Goal: Communication & Community: Answer question/provide support

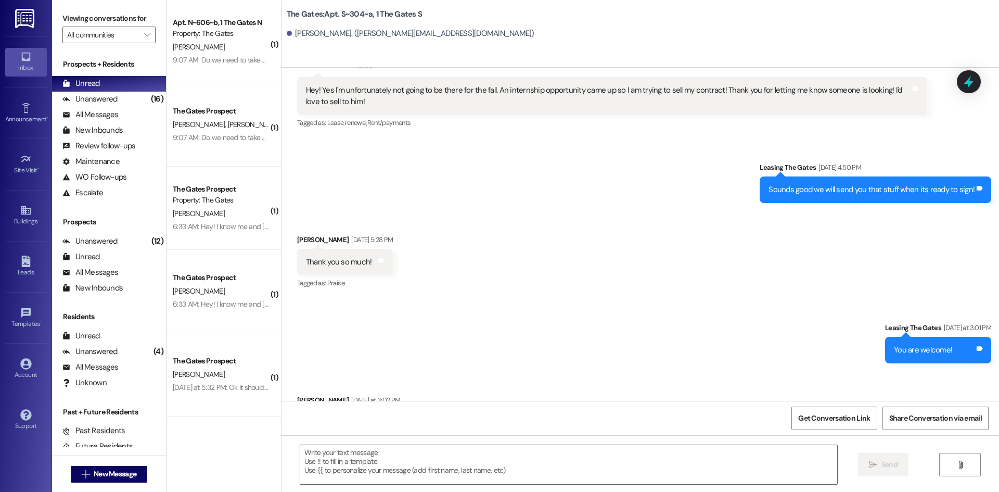
scroll to position [23022, 0]
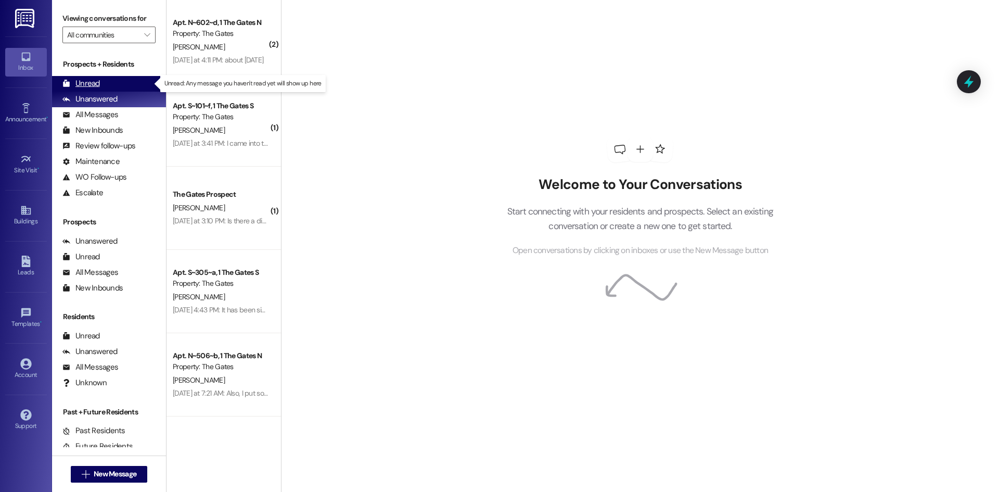
click at [126, 83] on div "Unread (0)" at bounding box center [109, 84] width 114 height 16
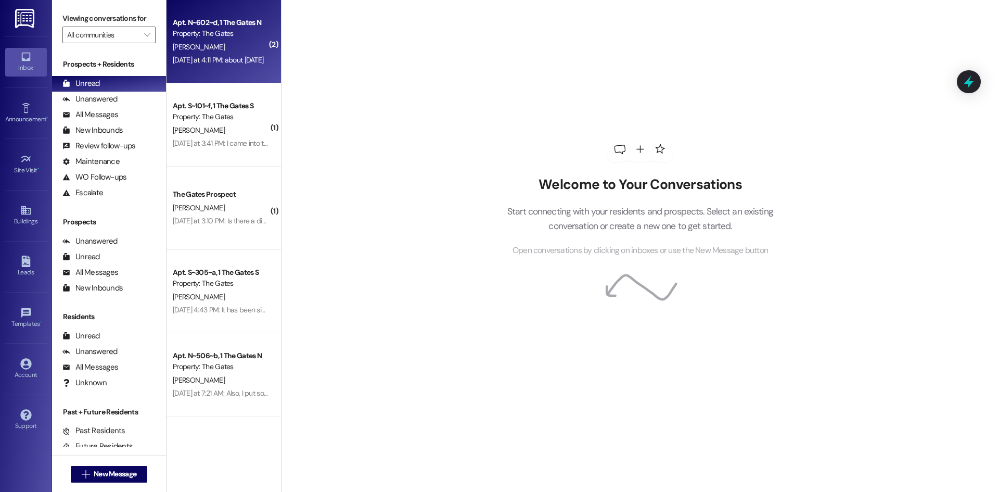
click at [228, 43] on div "[PERSON_NAME]" at bounding box center [221, 47] width 98 height 13
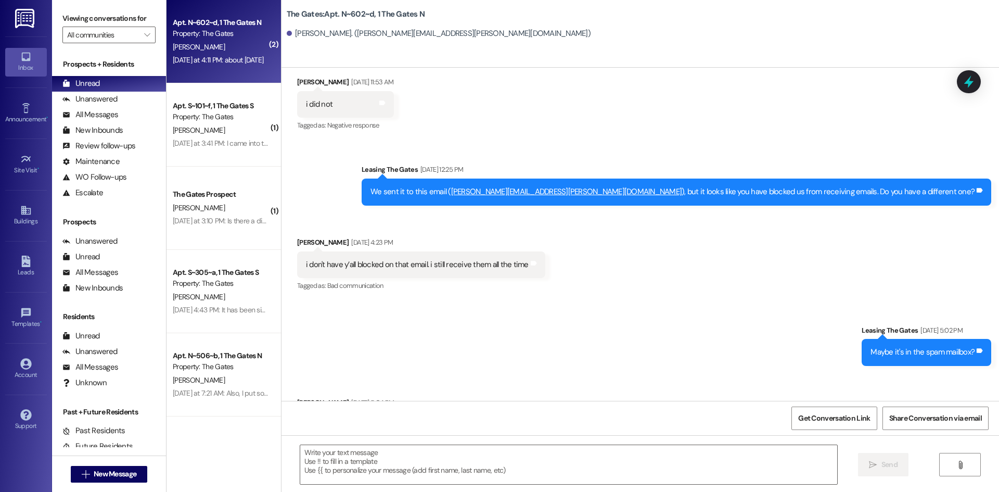
scroll to position [28874, 0]
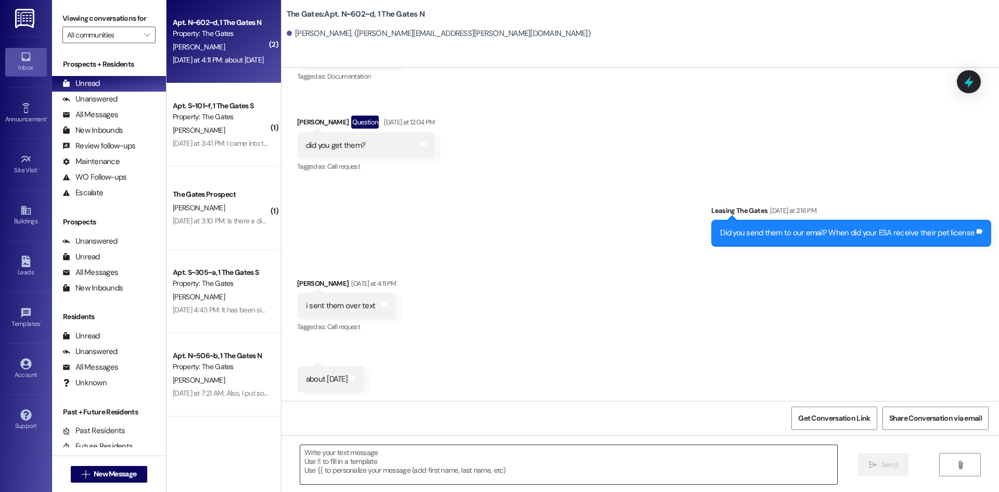
click at [456, 455] on textarea at bounding box center [568, 464] width 537 height 39
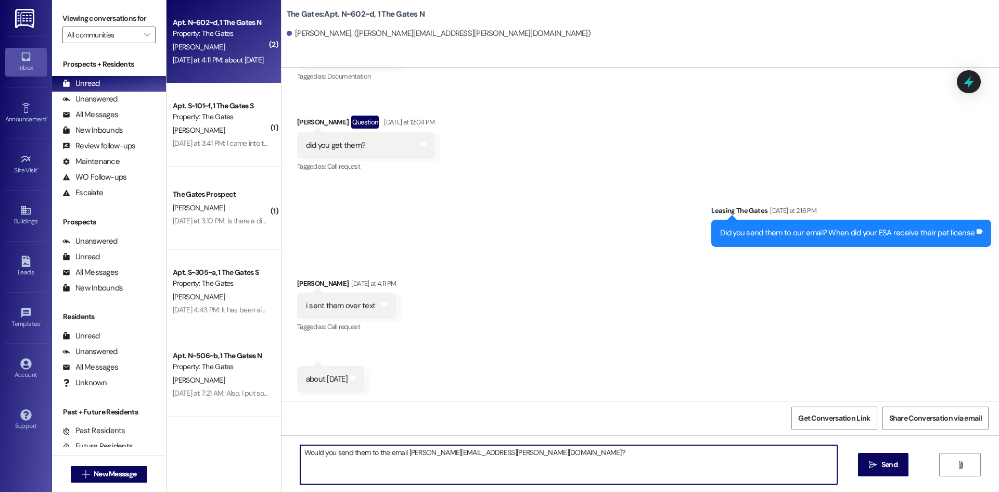
type textarea "Would you send them to the email [PERSON_NAME][EMAIL_ADDRESS][PERSON_NAME][DOMA…"
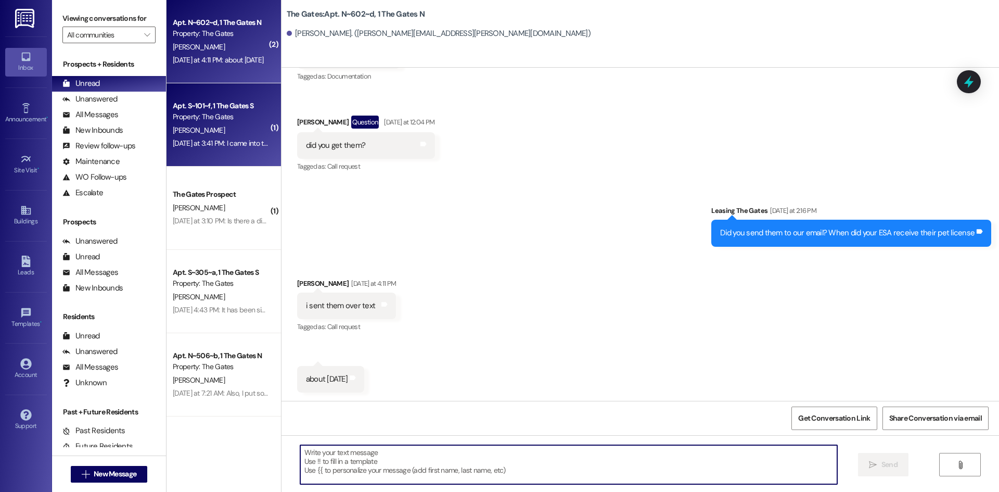
scroll to position [28873, 0]
click at [173, 132] on span "[PERSON_NAME]" at bounding box center [199, 129] width 52 height 9
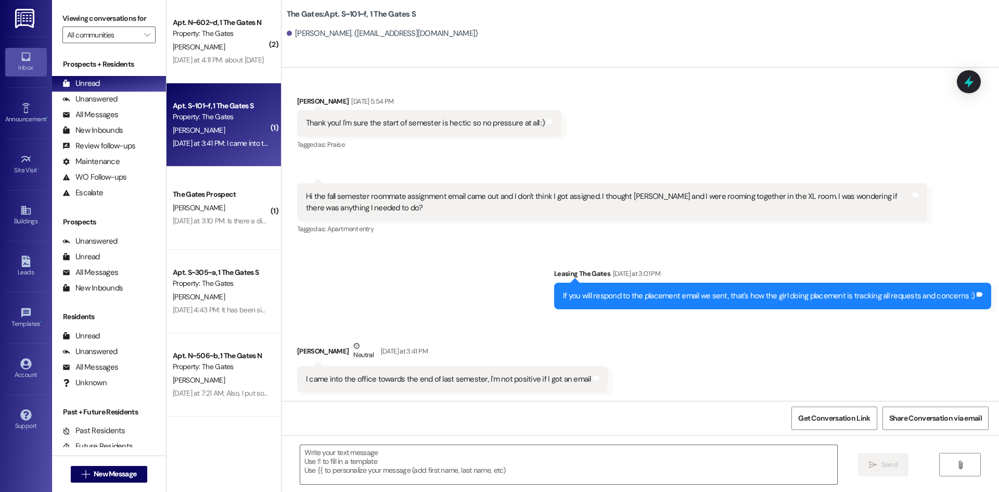
scroll to position [11608, 0]
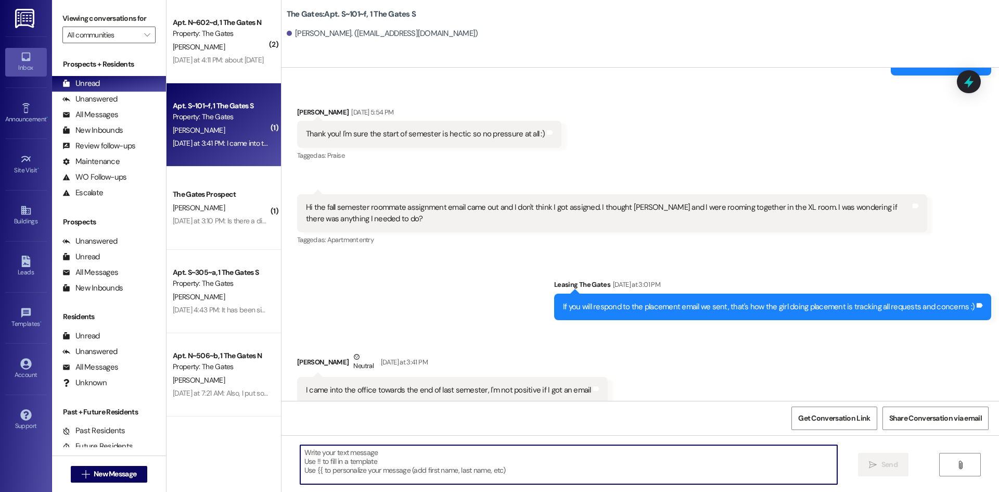
click at [346, 468] on textarea at bounding box center [568, 464] width 537 height 39
type textarea "You didn't get the new placement email?"
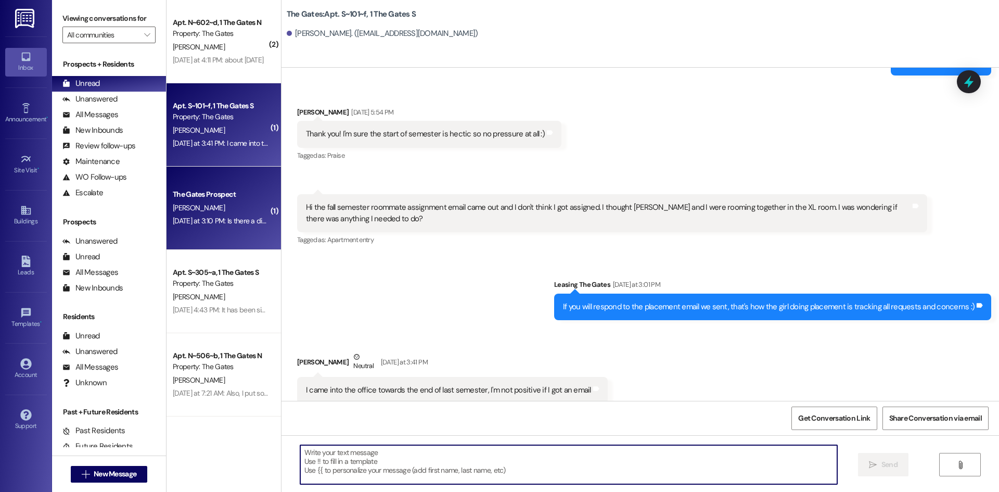
click at [223, 207] on div "[PERSON_NAME]" at bounding box center [221, 207] width 98 height 13
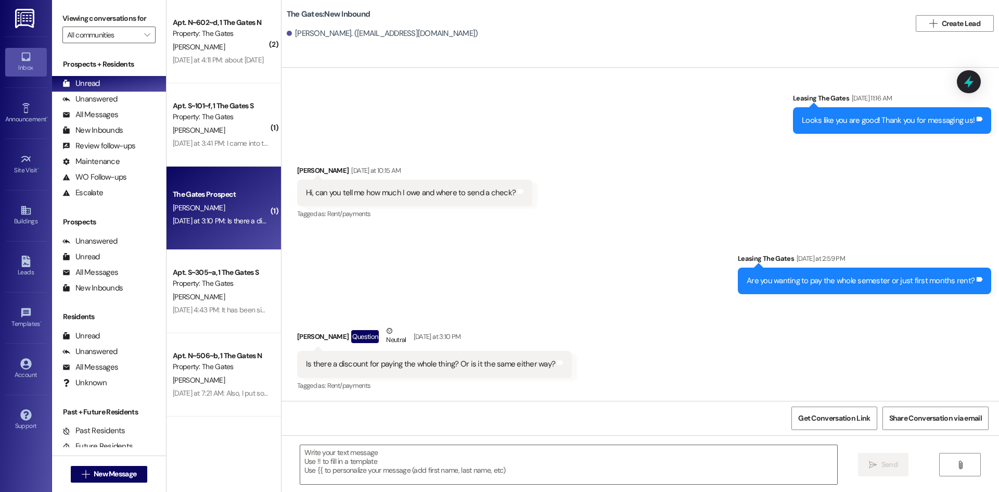
scroll to position [2015, 0]
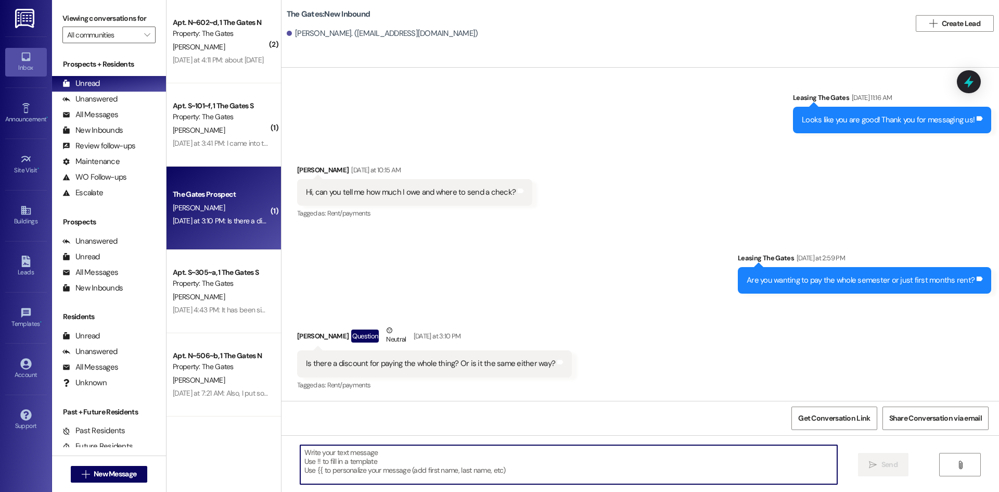
click at [336, 453] on textarea at bounding box center [568, 464] width 537 height 39
type textarea "It would be the same either way"
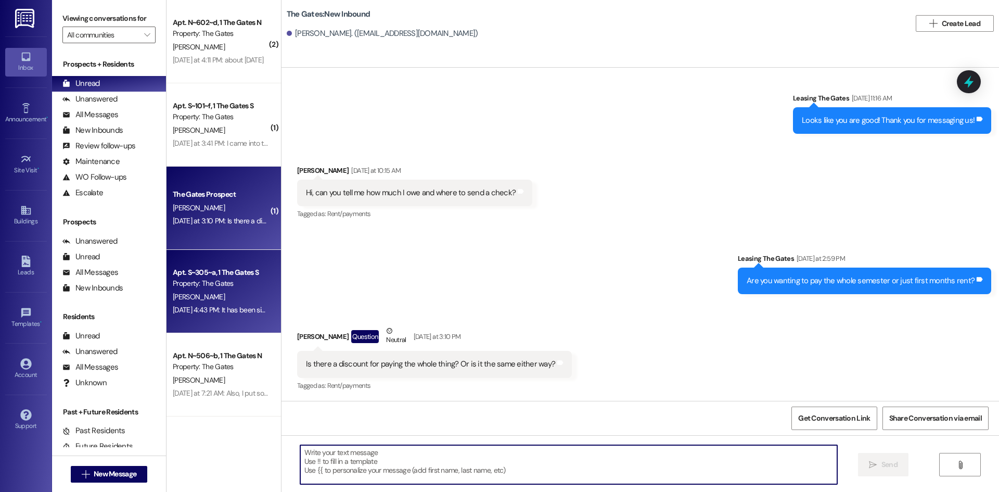
click at [254, 290] on div "[PERSON_NAME]" at bounding box center [221, 296] width 98 height 13
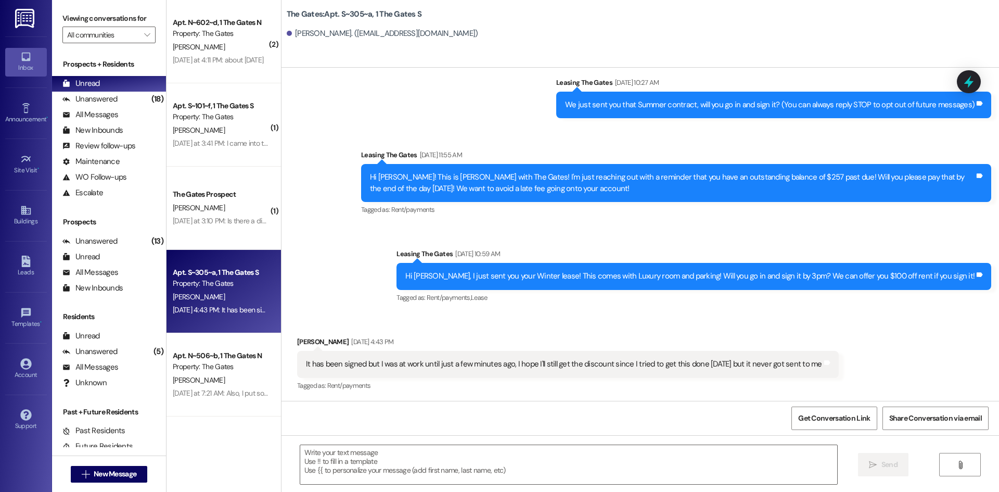
scroll to position [84, 0]
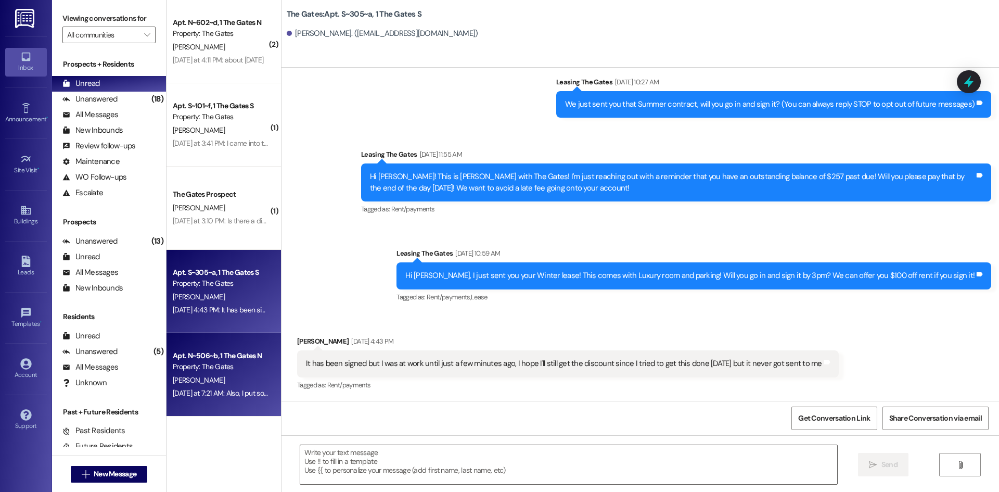
click at [241, 378] on div "[PERSON_NAME]" at bounding box center [221, 380] width 98 height 13
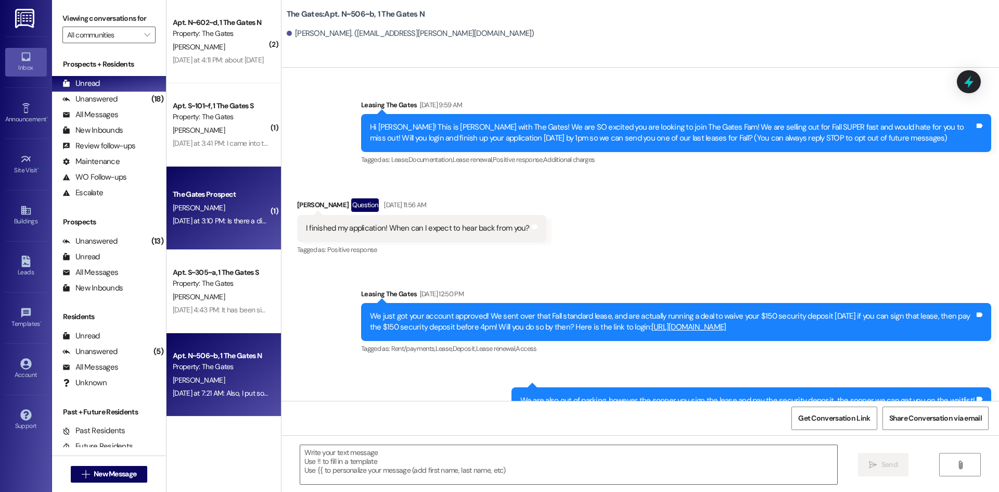
scroll to position [43137, 0]
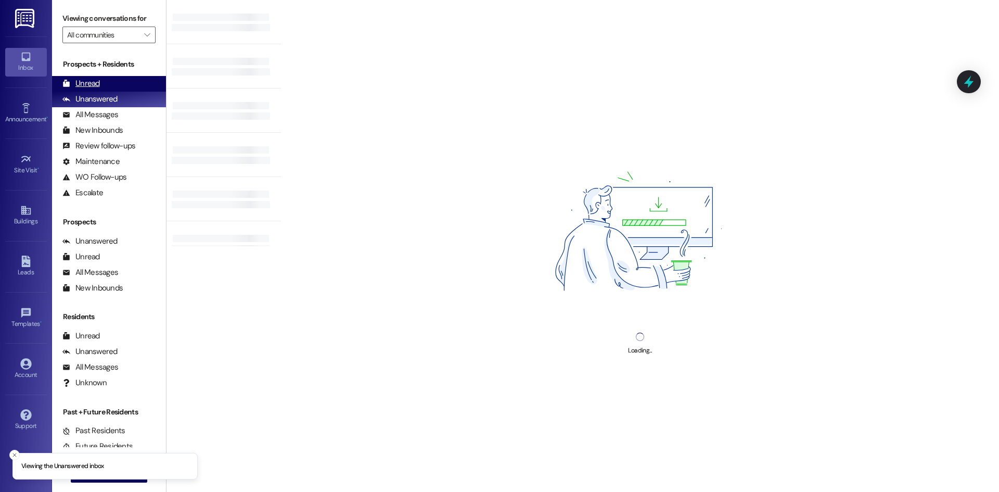
click at [100, 85] on div "Unread (0)" at bounding box center [109, 84] width 114 height 16
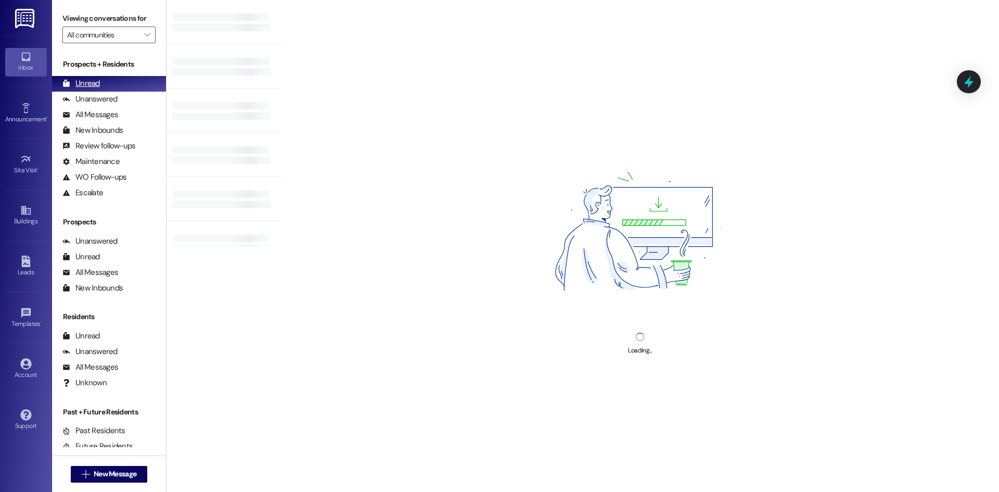
click at [112, 86] on div "Unread (0)" at bounding box center [109, 84] width 114 height 16
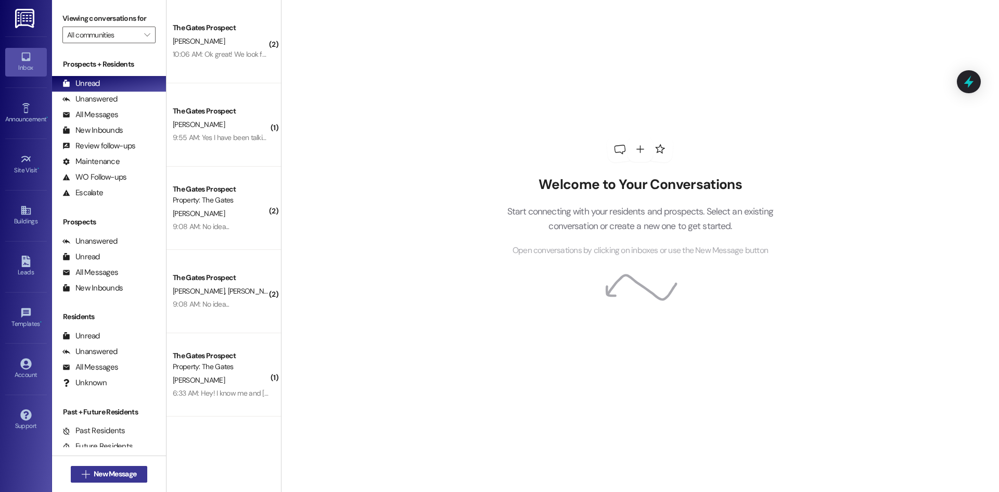
click at [93, 480] on button " New Message" at bounding box center [109, 474] width 77 height 17
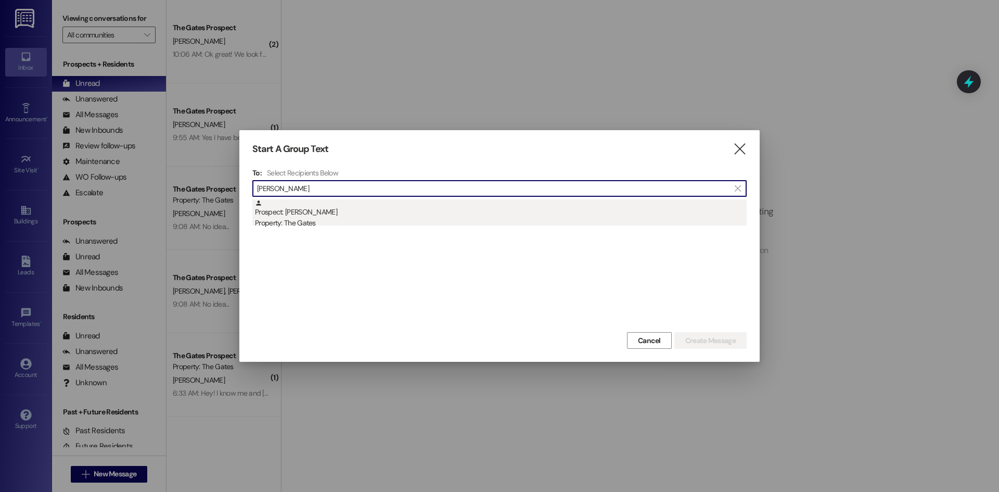
type input "[PERSON_NAME]"
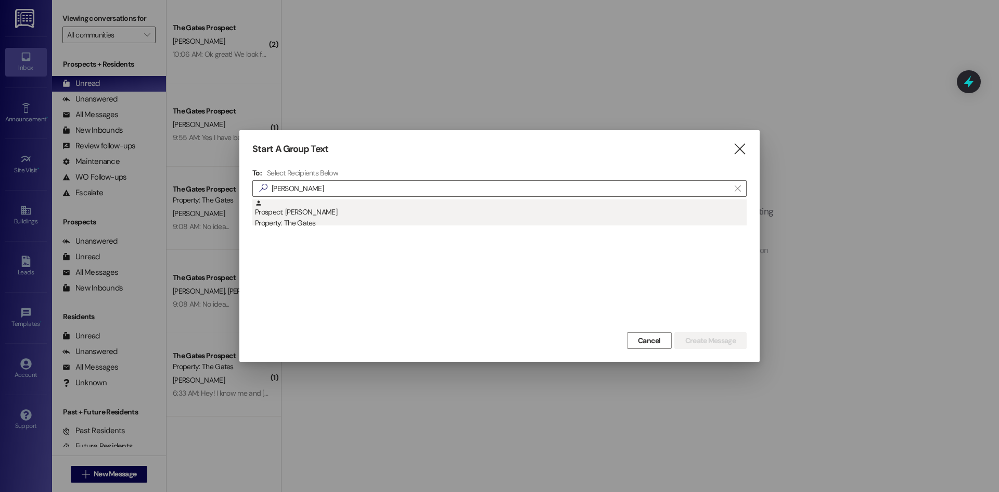
click at [310, 206] on div "Prospect: [PERSON_NAME] Property: The Gates" at bounding box center [501, 214] width 492 height 30
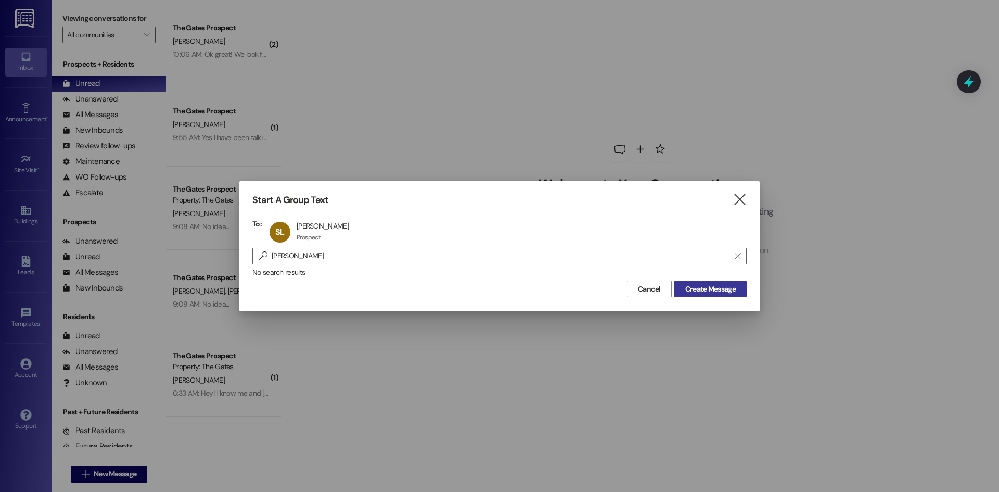
click at [697, 287] on span "Create Message" at bounding box center [710, 289] width 50 height 11
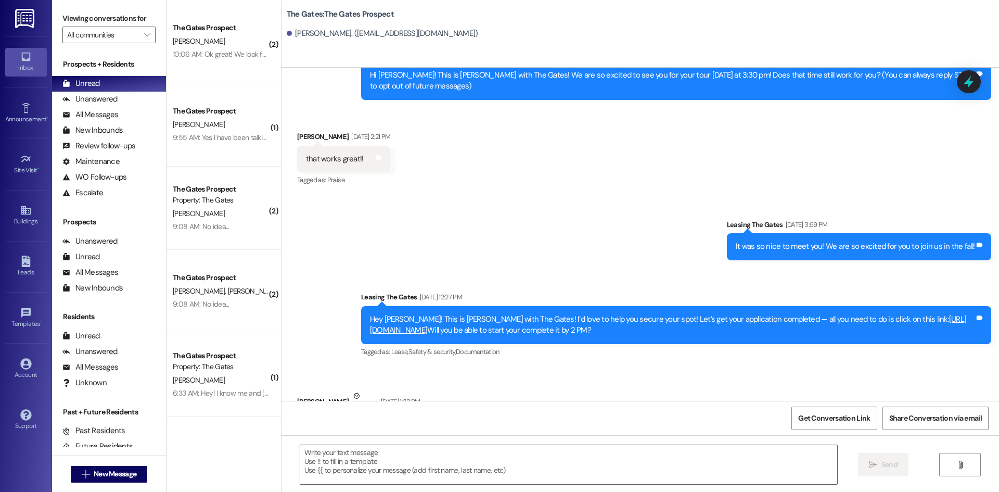
scroll to position [117, 0]
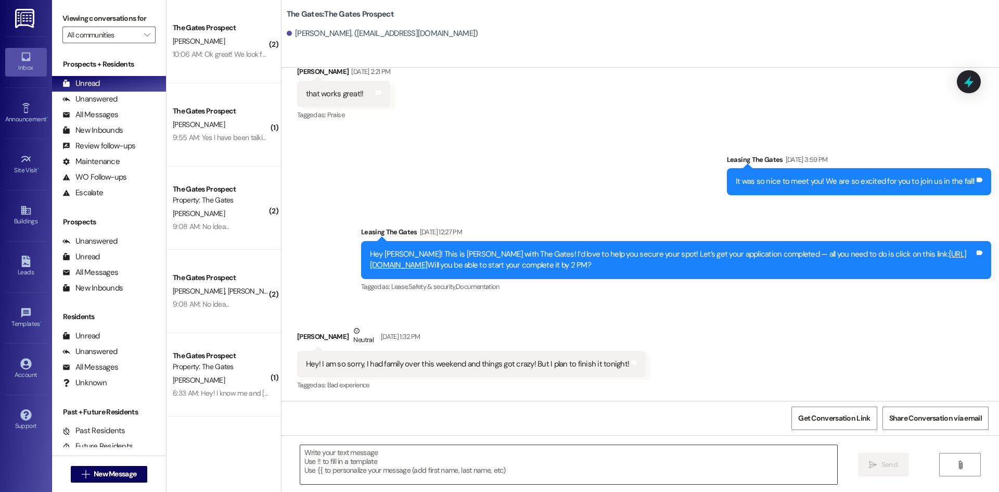
click at [327, 458] on textarea at bounding box center [568, 464] width 537 height 39
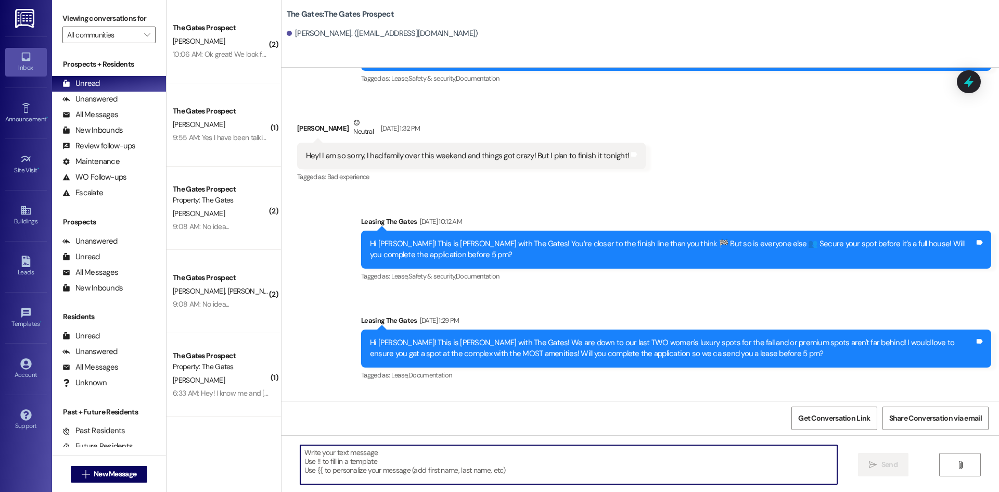
scroll to position [514, 0]
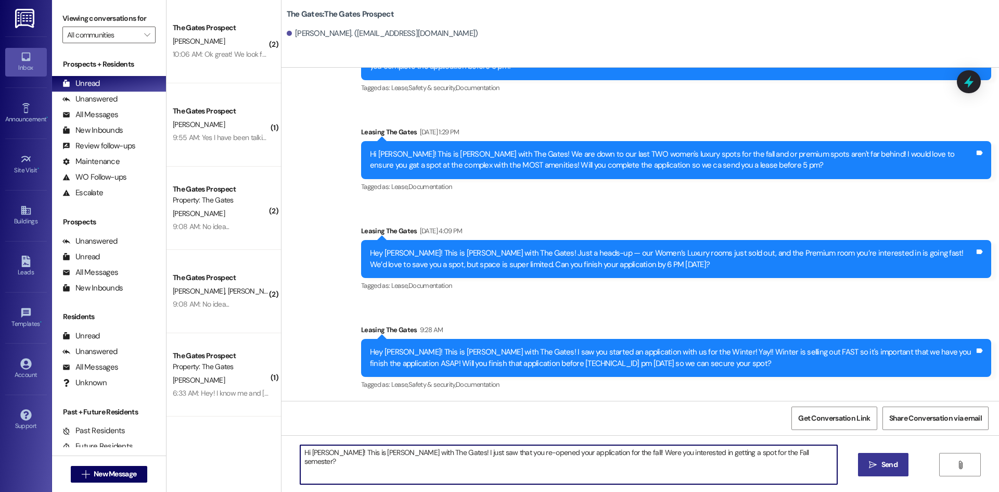
type textarea "Hi [PERSON_NAME]! This is [PERSON_NAME] with The Gates! I just saw that you re-…"
click at [889, 465] on span "Send" at bounding box center [890, 464] width 16 height 11
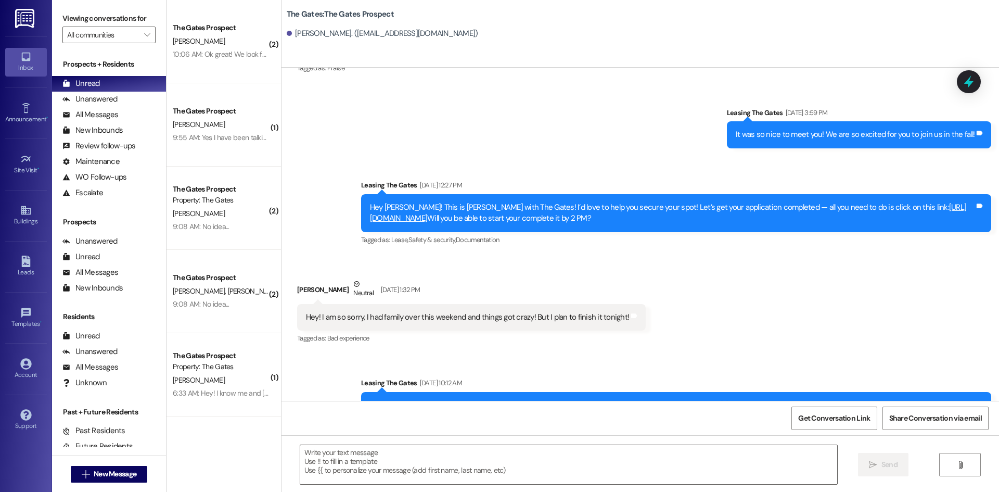
scroll to position [117, 0]
